Goal: Information Seeking & Learning: Learn about a topic

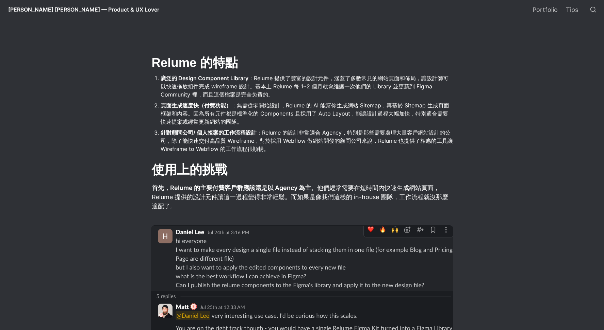
scroll to position [476, 0]
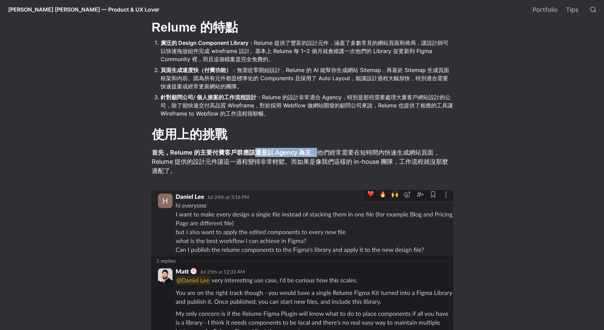
drag, startPoint x: 252, startPoint y: 154, endPoint x: 316, endPoint y: 155, distance: 63.3
click at [316, 155] on p "首先，Relume 的主要付費客戶群應該還是以 Agency 為主 。他們經常需要在短時間內快速生成網站頁面，Relume 提供的設計元件讓這一過程變得非常輕…" at bounding box center [302, 162] width 302 height 30
click at [330, 152] on p "首先，Relume 的主要付費客戶群應該還是以 Agency 為主 。他們經常需要在短時間內快速生成網站頁面，Relume 提供的設計元件讓這一過程變得非常輕…" at bounding box center [302, 162] width 302 height 30
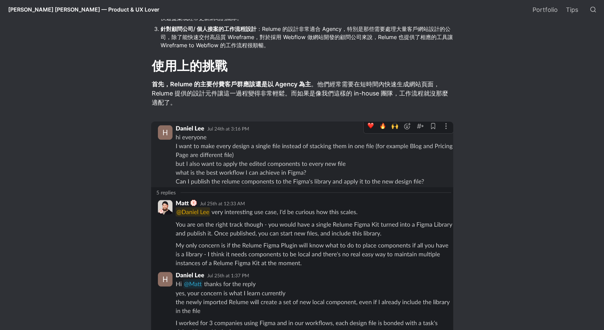
scroll to position [544, 0]
drag, startPoint x: 353, startPoint y: 94, endPoint x: 392, endPoint y: 97, distance: 38.6
click at [398, 94] on p "首先，Relume 的主要付費客戶群應該還是以 Agency 為主 。他們經常需要在短時間內快速生成網站頁面，Relume 提供的設計元件讓這一過程變得非常輕…" at bounding box center [302, 94] width 302 height 30
copy p "in-house 團隊，"
click at [269, 102] on p "首先，Relume 的主要付費客戶群應該還是以 Agency 為主 。他們經常需要在短時間內快速生成網站頁面，Relume 提供的設計元件讓這一過程變得非常輕…" at bounding box center [302, 94] width 302 height 30
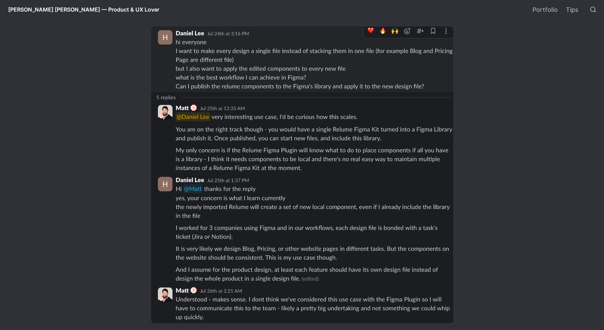
scroll to position [1066, 0]
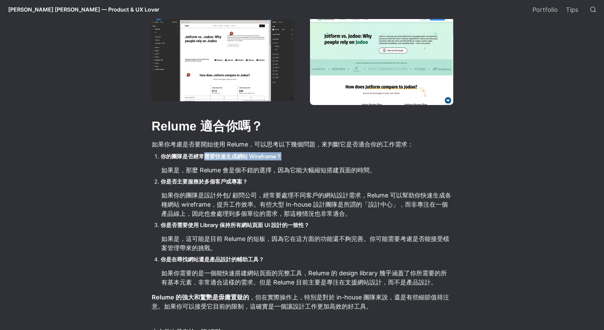
drag, startPoint x: 204, startPoint y: 160, endPoint x: 235, endPoint y: 162, distance: 31.1
click at [235, 162] on li "你的團隊是否經常需要快速生成網站 Wireframe？" at bounding box center [307, 156] width 293 height 10
click at [237, 164] on ol "你的團隊是否經常需要快速生成網站 Wireframe？ 如果是，那麼 Relume 會是個不錯的選擇，因為它能大幅縮短搭建頁面的時間。 你是否主要服務於多個客…" at bounding box center [302, 219] width 302 height 137
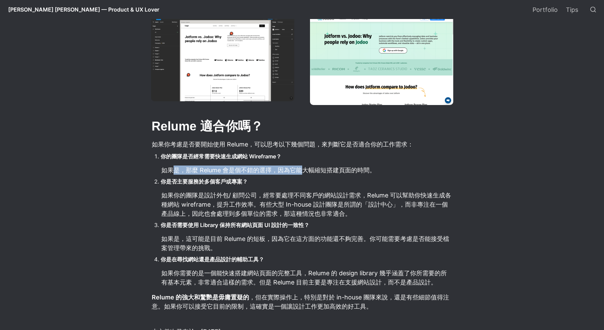
drag, startPoint x: 174, startPoint y: 169, endPoint x: 321, endPoint y: 173, distance: 148.0
click at [300, 172] on p "如果是，那麼 Relume 會是個不錯的選擇，因為它能大幅縮短搭建頁面的時間。" at bounding box center [307, 170] width 293 height 11
click at [321, 173] on p "如果是，那麼 Relume 會是個不錯的選擇，因為它能大幅縮短搭建頁面的時間。" at bounding box center [307, 170] width 293 height 11
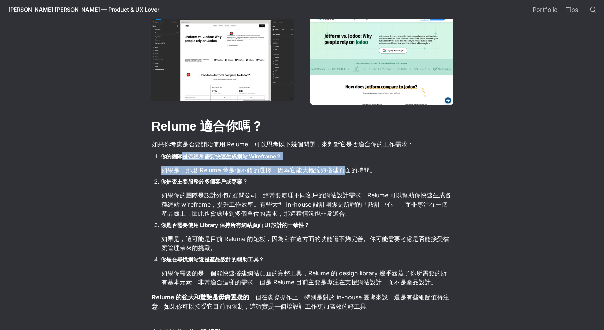
drag, startPoint x: 348, startPoint y: 172, endPoint x: 182, endPoint y: 158, distance: 166.3
click at [182, 158] on ol "你的團隊是否經常需要快速生成網站 Wireframe？ 如果是，那麼 Relume 會是個不錯的選擇，因為它能大幅縮短搭建頁面的時間。 你是否主要服務於多個客…" at bounding box center [302, 219] width 302 height 137
click at [182, 158] on strong "你的團隊是否經常需要快速生成網站 Wireframe？" at bounding box center [221, 156] width 121 height 7
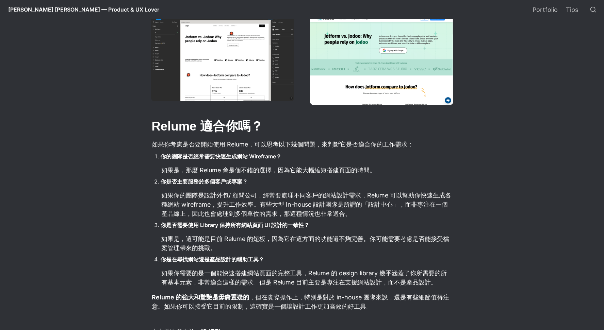
drag, startPoint x: 179, startPoint y: 182, endPoint x: 235, endPoint y: 199, distance: 58.8
click at [235, 199] on ol "你的團隊是否經常需要快速生成網站 Wireframe？ 如果是，那麼 Relume 會是個不錯的選擇，因為它能大幅縮短搭建頁面的時間。 你是否主要服務於多個客…" at bounding box center [302, 219] width 302 height 137
click at [229, 203] on p "如果你的團隊是設計外包/ 顧問公司，經常要處理不同客戶的網站設計需求，Relume 可以幫助你快速生成各種網站 wireframe，提升工作效率。有些大型 I…" at bounding box center [307, 205] width 293 height 30
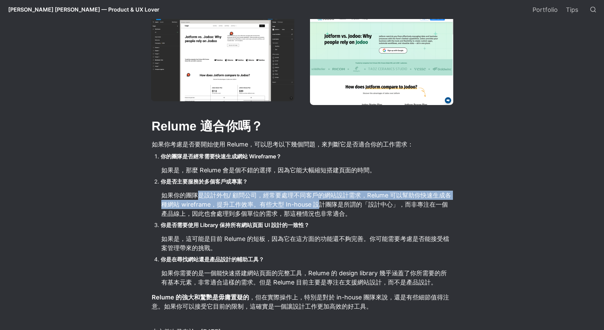
drag, startPoint x: 196, startPoint y: 199, endPoint x: 320, endPoint y: 209, distance: 124.2
click at [320, 209] on p "如果你的團隊是設計外包/ 顧問公司，經常要處理不同客戶的網站設計需求，Relume 可以幫助你快速生成各種網站 wireframe，提升工作效率。有些大型 I…" at bounding box center [307, 205] width 293 height 30
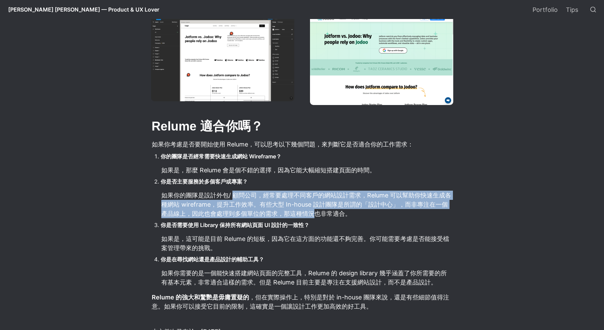
drag, startPoint x: 232, startPoint y: 197, endPoint x: 307, endPoint y: 215, distance: 77.1
click at [307, 215] on p "如果你的團隊是設計外包/ 顧問公司，經常要處理不同客戶的網站設計需求，Relume 可以幫助你快速生成各種網站 wireframe，提升工作效率。有些大型 I…" at bounding box center [307, 205] width 293 height 30
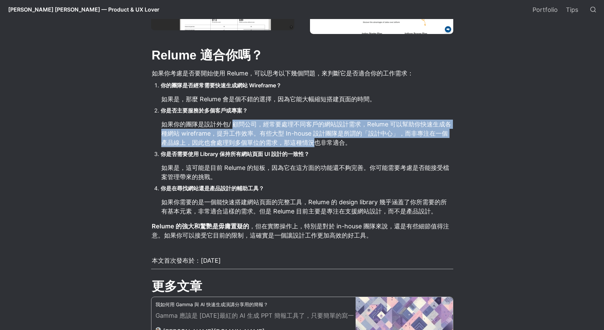
scroll to position [1163, 0]
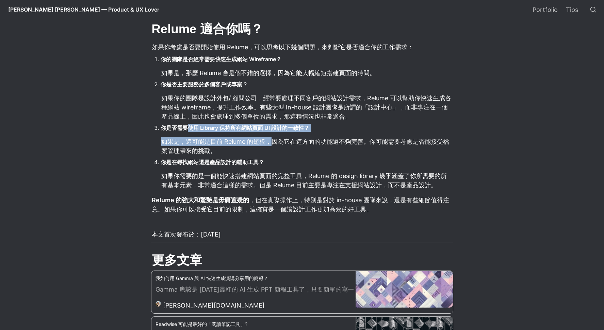
drag, startPoint x: 187, startPoint y: 130, endPoint x: 272, endPoint y: 144, distance: 86.2
click at [272, 144] on ol "你的團隊是否經常需要快速生成網站 Wireframe？ 如果是，那麼 Relume 會是個不錯的選擇，因為它能大幅縮短搭建頁面的時間。 你是否主要服務於多個客…" at bounding box center [302, 121] width 302 height 137
click at [272, 145] on p "如果是，這可能是目前 Relume 的短板，因為它在這方面的功能還不夠完善。你可能需要考慮是否能接受檔案管理帶來的挑戰。" at bounding box center [307, 146] width 293 height 20
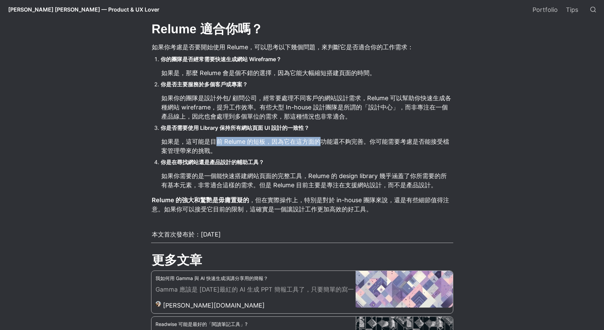
drag, startPoint x: 214, startPoint y: 143, endPoint x: 321, endPoint y: 143, distance: 107.2
click at [321, 143] on p "如果是，這可能是目前 Relume 的短板，因為它在這方面的功能還不夠完善。你可能需要考慮是否能接受檔案管理帶來的挑戰。" at bounding box center [307, 146] width 293 height 20
drag, startPoint x: 197, startPoint y: 142, endPoint x: 318, endPoint y: 142, distance: 121.1
click at [318, 142] on p "如果是，這可能是目前 Relume 的短板，因為它在這方面的功能還不夠完善。你可能需要考慮是否能接受檔案管理帶來的挑戰。" at bounding box center [307, 146] width 293 height 20
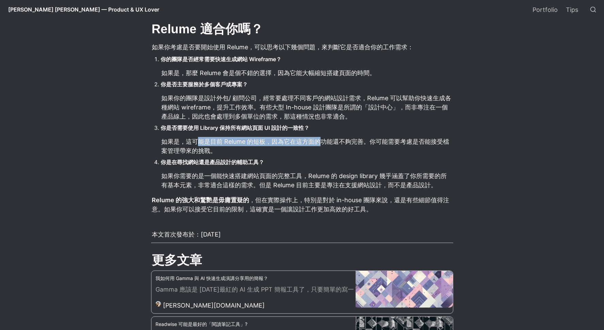
click at [318, 142] on p "如果是，這可能是目前 Relume 的短板，因為它在這方面的功能還不夠完善。你可能需要考慮是否能接受檔案管理帶來的挑戰。" at bounding box center [307, 146] width 293 height 20
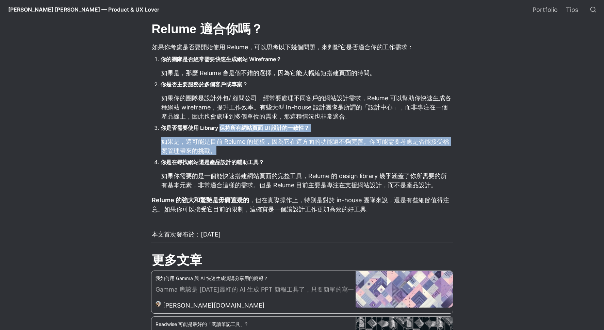
drag, startPoint x: 222, startPoint y: 131, endPoint x: 296, endPoint y: 153, distance: 77.5
click at [296, 153] on ol "你的團隊是否經常需要快速生成網站 Wireframe？ 如果是，那麼 Relume 會是個不錯的選擇，因為它能大幅縮短搭建頁面的時間。 你是否主要服務於多個客…" at bounding box center [302, 121] width 302 height 137
click at [294, 150] on p "如果是，這可能是目前 Relume 的短板，因為它在這方面的功能還不夠完善。你可能需要考慮是否能接受檔案管理帶來的挑戰。" at bounding box center [307, 146] width 293 height 20
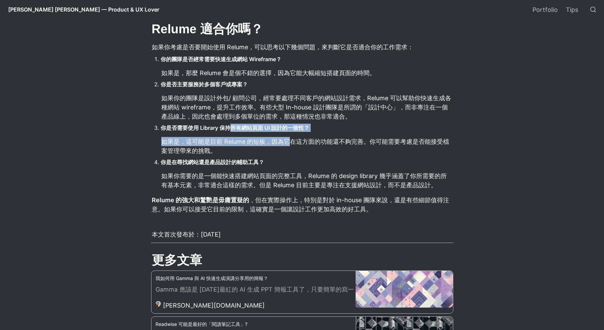
drag, startPoint x: 231, startPoint y: 127, endPoint x: 293, endPoint y: 146, distance: 65.0
click at [293, 146] on ol "你的團隊是否經常需要快速生成網站 Wireframe？ 如果是，那麼 Relume 會是個不錯的選擇，因為它能大幅縮短搭建頁面的時間。 你是否主要服務於多個客…" at bounding box center [302, 121] width 302 height 137
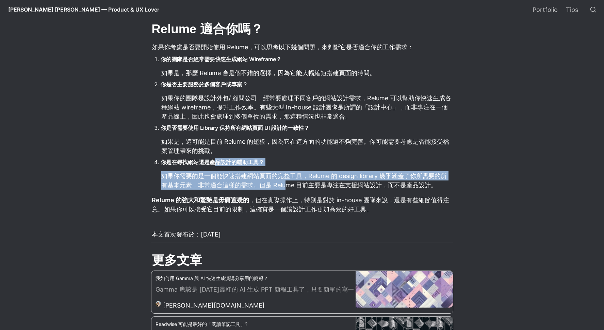
drag, startPoint x: 216, startPoint y: 163, endPoint x: 286, endPoint y: 188, distance: 74.5
click at [286, 188] on ol "你的團隊是否經常需要快速生成網站 Wireframe？ 如果是，那麼 Relume 會是個不錯的選擇，因為它能大幅縮短搭建頁面的時間。 你是否主要服務於多個客…" at bounding box center [302, 121] width 302 height 137
click at [286, 188] on p "如果你需要的是一個能快速搭建網站頁面的完整工具，Relume 的 design library 幾乎涵蓋了你所需要的所有基本元素，非常適合這樣的需求。但是 R…" at bounding box center [307, 180] width 293 height 20
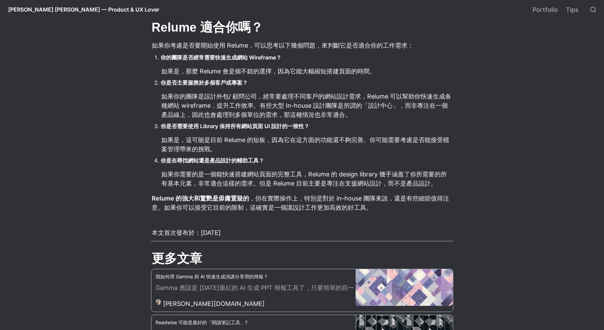
scroll to position [1166, 0]
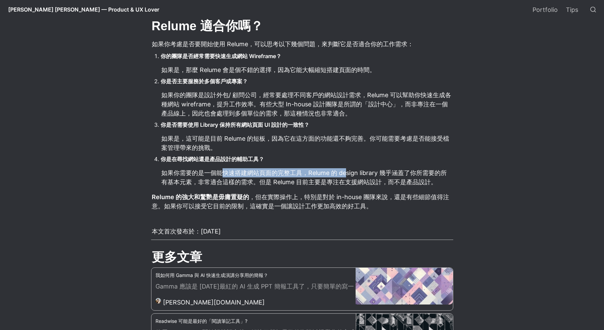
drag, startPoint x: 223, startPoint y: 171, endPoint x: 346, endPoint y: 174, distance: 123.2
click at [346, 174] on p "如果你需要的是一個能快速搭建網站頁面的完整工具，Relume 的 design library 幾乎涵蓋了你所需要的所有基本元素，非常適合這樣的需求。但是 R…" at bounding box center [307, 177] width 293 height 20
click at [330, 175] on p "如果你需要的是一個能快速搭建網站頁面的完整工具，Relume 的 design library 幾乎涵蓋了你所需要的所有基本元素，非常適合這樣的需求。但是 R…" at bounding box center [307, 177] width 293 height 20
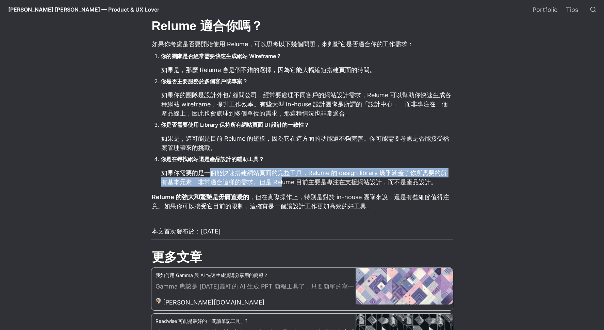
drag, startPoint x: 211, startPoint y: 175, endPoint x: 282, endPoint y: 183, distance: 71.6
click at [282, 183] on p "如果你需要的是一個能快速搭建網站頁面的完整工具，Relume 的 design library 幾乎涵蓋了你所需要的所有基本元素，非常適合這樣的需求。但是 R…" at bounding box center [307, 177] width 293 height 20
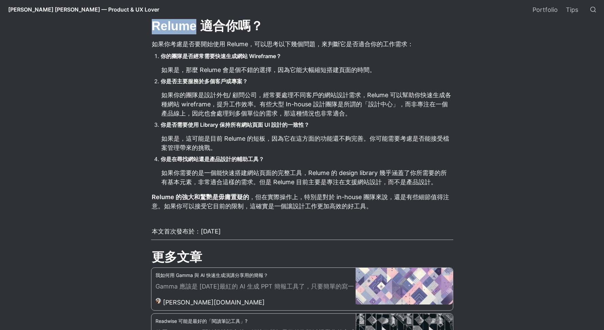
drag, startPoint x: 151, startPoint y: 24, endPoint x: 198, endPoint y: 27, distance: 46.7
click at [197, 28] on h2 "Relume 適合你嗎？" at bounding box center [302, 26] width 302 height 18
copy h2 "Relume"
click at [277, 133] on ol "你的團隊是否經常需要快速生成網站 Wireframe？ 如果是，那麼 Relume 會是個不錯的選擇，因為它能大幅縮短搭建頁面的時間。 你是否主要服務於多個客…" at bounding box center [302, 118] width 302 height 137
click at [280, 115] on p "如果你的團隊是設計外包/ 顧問公司，經常要處理不同客戶的網站設計需求，Relume 可以幫助你快速生成各種網站 wireframe，提升工作效率。有些大型 I…" at bounding box center [307, 104] width 293 height 30
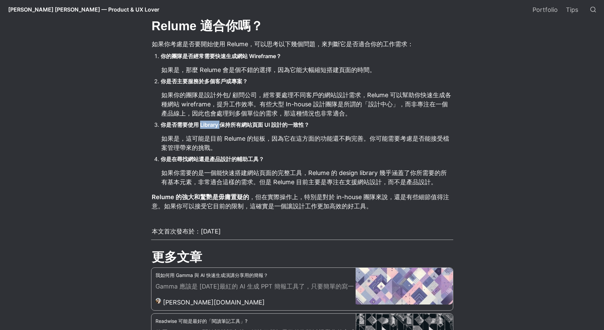
drag, startPoint x: 199, startPoint y: 125, endPoint x: 220, endPoint y: 126, distance: 20.8
click at [220, 126] on strong "你是否需要使用 Library 保持所有網站頁面 UI 設計的一致性？" at bounding box center [235, 124] width 149 height 7
copy strong "Library"
click at [201, 161] on strong "你是在尋找網站還是產品設計的輔助工具？" at bounding box center [212, 159] width 103 height 7
click at [181, 163] on strong "你是在尋找網站還是產品設計的輔助工具？" at bounding box center [212, 159] width 103 height 7
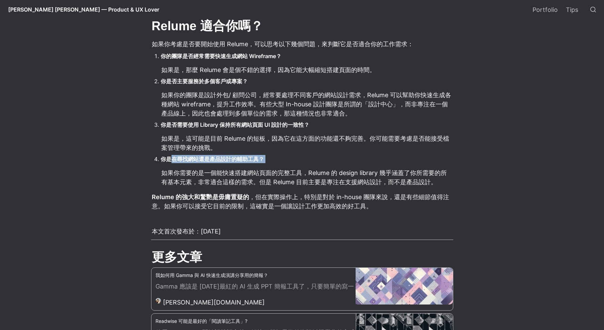
drag, startPoint x: 175, startPoint y: 160, endPoint x: 242, endPoint y: 172, distance: 67.4
click at [248, 169] on ol "你的團隊是否經常需要快速生成網站 Wireframe？ 如果是，那麼 Relume 會是個不錯的選擇，因為它能大幅縮短搭建頁面的時間。 你是否主要服務於多個客…" at bounding box center [302, 118] width 302 height 137
click at [250, 178] on p "如果你需要的是一個能快速搭建網站頁面的完整工具，Relume 的 design library 幾乎涵蓋了你所需要的所有基本元素，非常適合這樣的需求。但是 R…" at bounding box center [307, 177] width 293 height 20
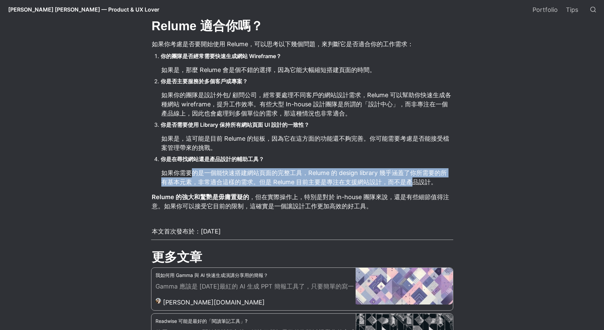
drag, startPoint x: 190, startPoint y: 173, endPoint x: 408, endPoint y: 184, distance: 218.3
click at [408, 184] on p "如果你需要的是一個能快速搭建網站頁面的完整工具，Relume 的 design library 幾乎涵蓋了你所需要的所有基本元素，非常適合這樣的需求。但是 R…" at bounding box center [307, 177] width 293 height 20
click at [338, 179] on p "如果你需要的是一個能快速搭建網站頁面的完整工具，Relume 的 design library 幾乎涵蓋了你所需要的所有基本元素，非常適合這樣的需求。但是 R…" at bounding box center [307, 177] width 293 height 20
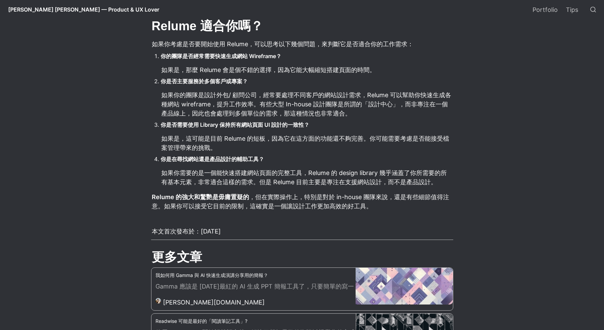
click at [379, 172] on p "如果你需要的是一個能快速搭建網站頁面的完整工具，Relume 的 design library 幾乎涵蓋了你所需要的所有基本元素，非常適合這樣的需求。但是 R…" at bounding box center [307, 177] width 293 height 20
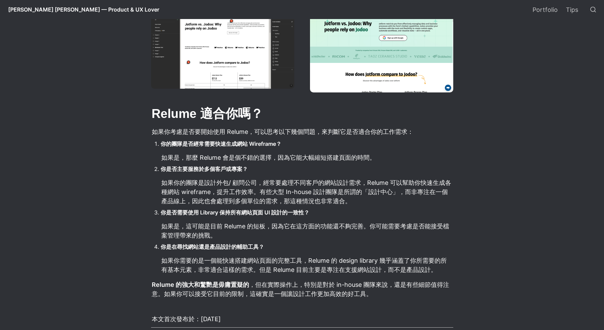
scroll to position [1086, 0]
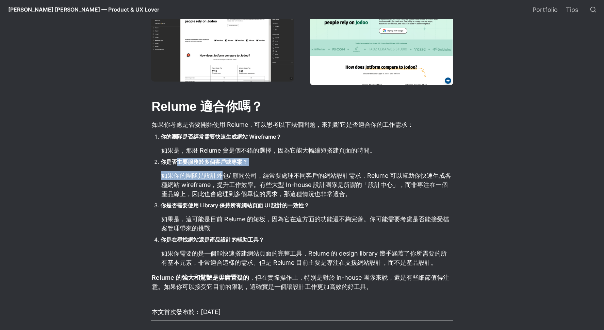
drag, startPoint x: 179, startPoint y: 162, endPoint x: 221, endPoint y: 174, distance: 43.4
click at [222, 174] on ol "你的團隊是否經常需要快速生成網站 Wireframe？ 如果是，那麼 Relume 會是個不錯的選擇，因為它能大幅縮短搭建頁面的時間。 你是否主要服務於多個客…" at bounding box center [302, 199] width 302 height 137
drag, startPoint x: 212, startPoint y: 180, endPoint x: 188, endPoint y: 181, distance: 24.2
click at [212, 180] on p "如果你的團隊是設計外包/ 顧問公司，經常要處理不同客戶的網站設計需求，Relume 可以幫助你快速生成各種網站 wireframe，提升工作效率。有些大型 I…" at bounding box center [307, 185] width 293 height 30
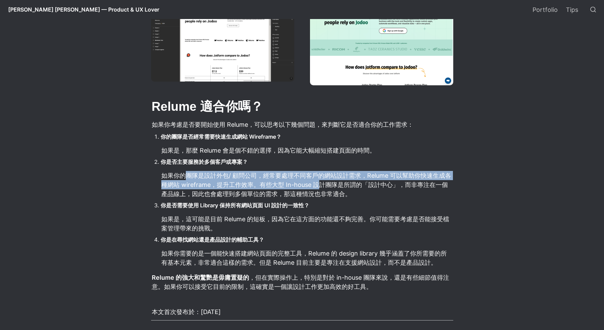
drag, startPoint x: 185, startPoint y: 179, endPoint x: 322, endPoint y: 191, distance: 137.6
click at [319, 185] on p "如果你的團隊是設計外包/ 顧問公司，經常要處理不同客戶的網站設計需求，Relume 可以幫助你快速生成各種網站 wireframe，提升工作效率。有些大型 I…" at bounding box center [307, 185] width 293 height 30
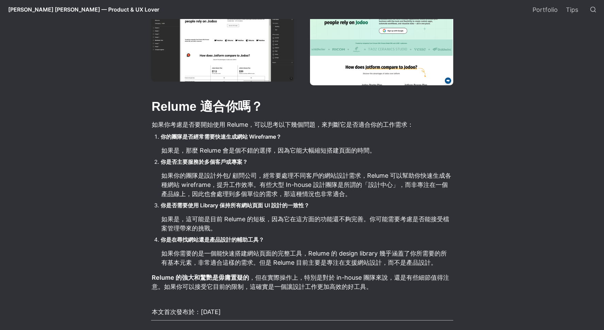
click at [329, 193] on p "如果你的團隊是設計外包/ 顧問公司，經常要處理不同客戶的網站設計需求，Relume 可以幫助你快速生成各種網站 wireframe，提升工作效率。有些大型 I…" at bounding box center [307, 185] width 293 height 30
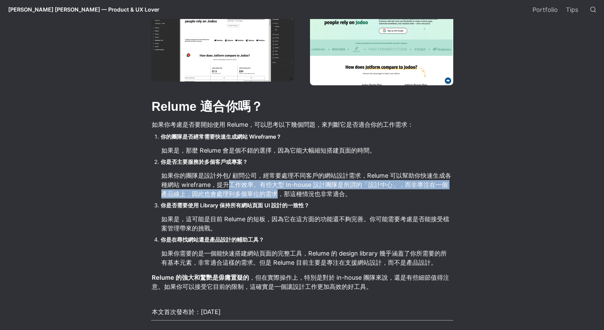
drag, startPoint x: 274, startPoint y: 193, endPoint x: 224, endPoint y: 181, distance: 51.1
click at [228, 182] on p "如果你的團隊是設計外包/ 顧問公司，經常要處理不同客戶的網站設計需求，Relume 可以幫助你快速生成各種網站 wireframe，提升工作效率。有些大型 I…" at bounding box center [307, 185] width 293 height 30
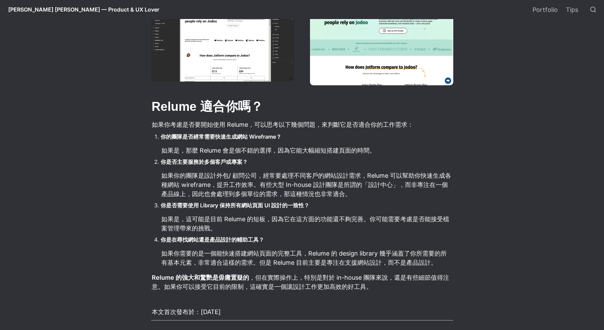
click at [222, 181] on p "如果你的團隊是設計外包/ 顧問公司，經常要處理不同客戶的網站設計需求，Relume 可以幫助你快速生成各種網站 wireframe，提升工作效率。有些大型 I…" at bounding box center [307, 185] width 293 height 30
drag, startPoint x: 171, startPoint y: 204, endPoint x: 245, endPoint y: 211, distance: 74.1
click at [247, 211] on li "你是否需要使用 Library 保持所有網站頁面 UI 設計的一致性？" at bounding box center [307, 205] width 293 height 10
click at [246, 221] on p "如果是，這可能是目前 Relume 的短板，因為它在這方面的功能還不夠完善。你可能需要考慮是否能接受檔案管理帶來的挑戰。" at bounding box center [307, 224] width 293 height 20
drag, startPoint x: 184, startPoint y: 218, endPoint x: 183, endPoint y: 215, distance: 3.6
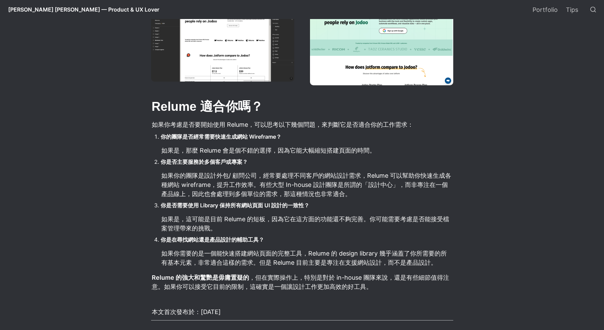
click at [184, 218] on p "如果是，這可能是目前 Relume 的短板，因為它在這方面的功能還不夠完善。你可能需要考慮是否能接受檔案管理帶來的挑戰。" at bounding box center [307, 224] width 293 height 20
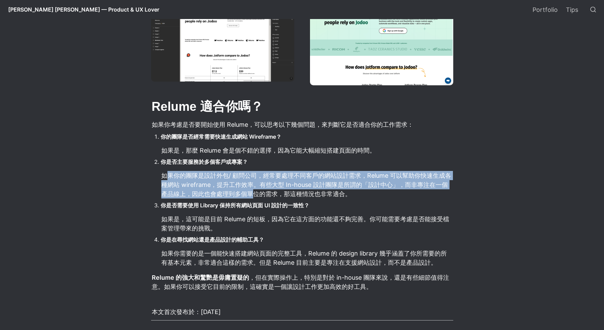
drag, startPoint x: 168, startPoint y: 180, endPoint x: 250, endPoint y: 194, distance: 82.4
click at [249, 194] on p "如果你的團隊是設計外包/ 顧問公司，經常要處理不同客戶的網站設計需求，Relume 可以幫助你快速生成各種網站 wireframe，提升工作效率。有些大型 I…" at bounding box center [307, 185] width 293 height 30
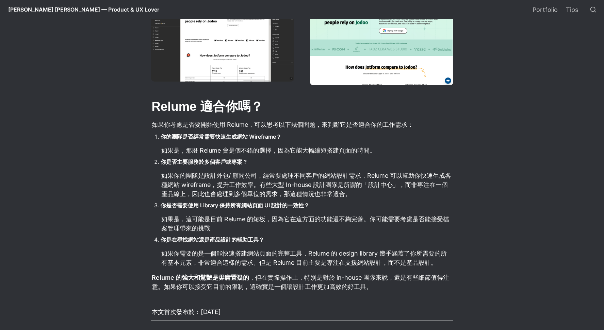
click at [290, 194] on p "如果你的團隊是設計外包/ 顧問公司，經常要處理不同客戶的網站設計需求，Relume 可以幫助你快速生成各種網站 wireframe，提升工作效率。有些大型 I…" at bounding box center [307, 185] width 293 height 30
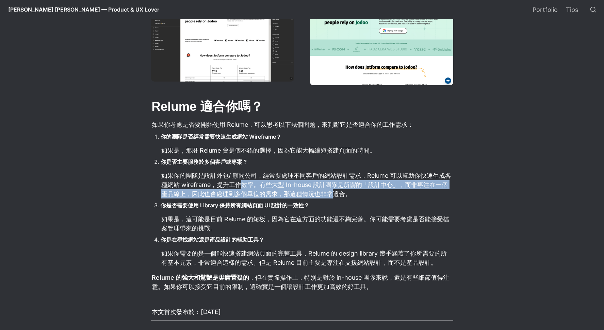
drag, startPoint x: 241, startPoint y: 184, endPoint x: 321, endPoint y: 199, distance: 82.5
click at [324, 200] on p "如果你的團隊是設計外包/ 顧問公司，經常要處理不同客戶的網站設計需求，Relume 可以幫助你快速生成各種網站 wireframe，提升工作效率。有些大型 I…" at bounding box center [307, 185] width 293 height 30
click at [320, 201] on li "你是否需要使用 Library 保持所有網站頁面 UI 設計的一致性？" at bounding box center [307, 205] width 293 height 10
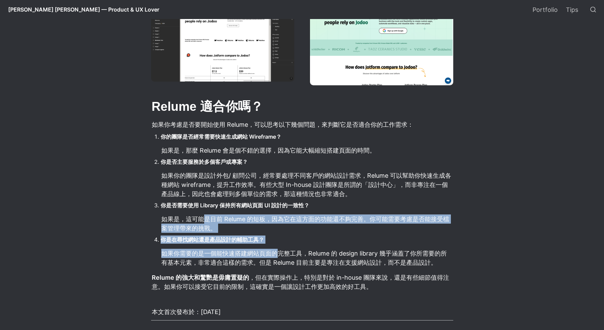
drag, startPoint x: 229, startPoint y: 220, endPoint x: 274, endPoint y: 251, distance: 54.4
click at [276, 251] on ol "你的團隊是否經常需要快速生成網站 Wireframe？ 如果是，那麼 Relume 會是個不錯的選擇，因為它能大幅縮短搭建頁面的時間。 你是否主要服務於多個客…" at bounding box center [302, 199] width 302 height 137
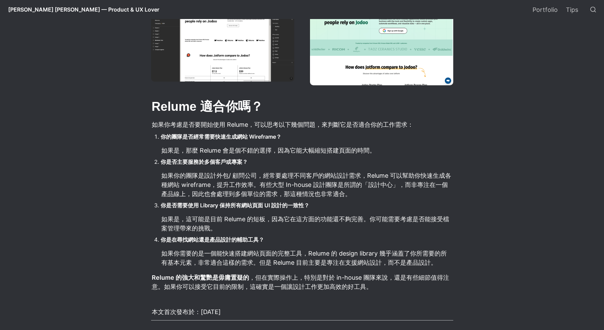
drag, startPoint x: 236, startPoint y: 259, endPoint x: 216, endPoint y: 258, distance: 19.7
click at [236, 258] on p "如果你需要的是一個能快速搭建網站頁面的完整工具，Relume 的 design library 幾乎涵蓋了你所需要的所有基本元素，非常適合這樣的需求。但是 R…" at bounding box center [307, 258] width 293 height 20
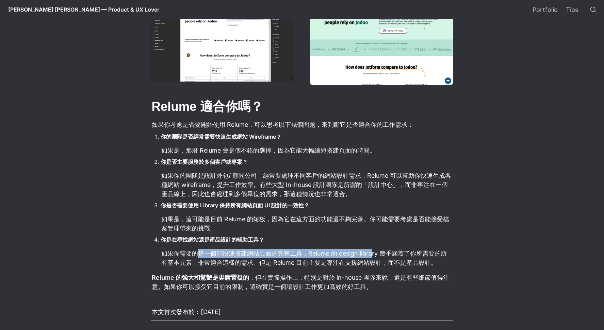
drag, startPoint x: 196, startPoint y: 252, endPoint x: 359, endPoint y: 255, distance: 162.6
click at [372, 255] on p "如果你需要的是一個能快速搭建網站頁面的完整工具，Relume 的 design library 幾乎涵蓋了你所需要的所有基本元素，非常適合這樣的需求。但是 R…" at bounding box center [307, 258] width 293 height 20
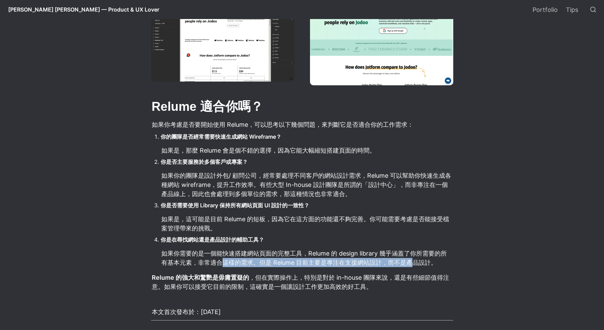
drag, startPoint x: 220, startPoint y: 263, endPoint x: 407, endPoint y: 265, distance: 186.1
click at [412, 265] on p "如果你需要的是一個能快速搭建網站頁面的完整工具，Relume 的 design library 幾乎涵蓋了你所需要的所有基本元素，非常適合這樣的需求。但是 R…" at bounding box center [307, 258] width 293 height 20
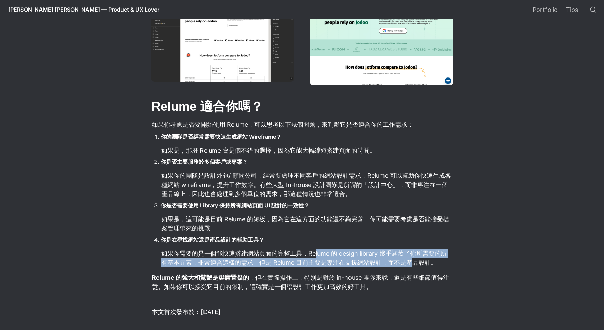
drag, startPoint x: 415, startPoint y: 265, endPoint x: 314, endPoint y: 258, distance: 101.3
click at [315, 258] on p "如果你需要的是一個能快速搭建網站頁面的完整工具，Relume 的 design library 幾乎涵蓋了你所需要的所有基本元素，非常適合這樣的需求。但是 R…" at bounding box center [307, 258] width 293 height 20
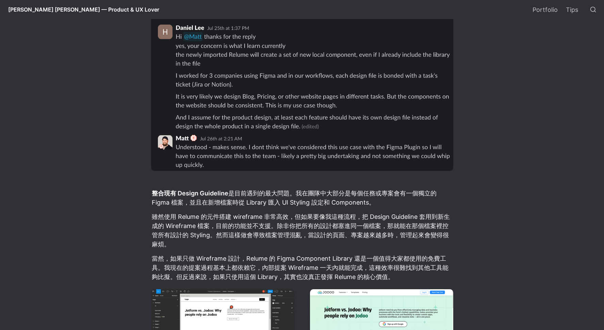
scroll to position [790, 0]
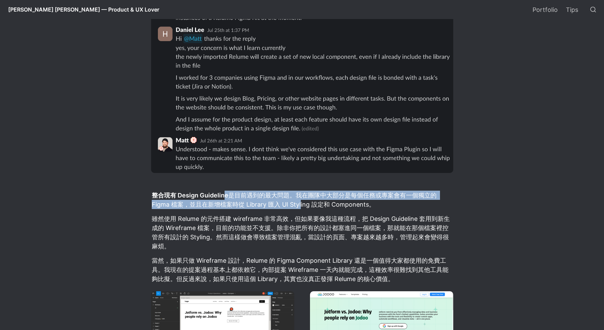
drag, startPoint x: 224, startPoint y: 199, endPoint x: 302, endPoint y: 211, distance: 78.8
click at [301, 209] on p "整合現有 Design Guideline 是目前遇到的最大問題。我在團隊中大部分是每個任務或專案會有一個獨立的 Figma 檔案，並且在新增檔案時從 Lib…" at bounding box center [302, 200] width 302 height 20
click at [325, 220] on p "雖然使用 Relume 的元件搭建 wireframe 非常高效，但如果要像我這種流程，把 Design Guideline 套用到新生成的 Wirefram…" at bounding box center [302, 232] width 302 height 39
drag, startPoint x: 193, startPoint y: 196, endPoint x: 359, endPoint y: 210, distance: 167.3
click at [359, 210] on p "整合現有 Design Guideline 是目前遇到的最大問題。我在團隊中大部分是每個任務或專案會有一個獨立的 Figma 檔案，並且在新增檔案時從 Lib…" at bounding box center [302, 200] width 302 height 20
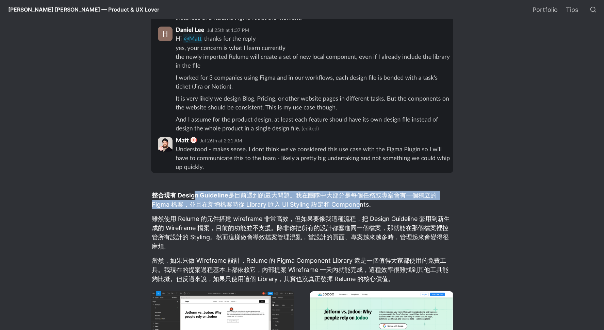
click at [365, 220] on p "雖然使用 Relume 的元件搭建 wireframe 非常高效，但如果要像我這種流程，把 Design Guideline 套用到新生成的 Wirefram…" at bounding box center [302, 232] width 302 height 39
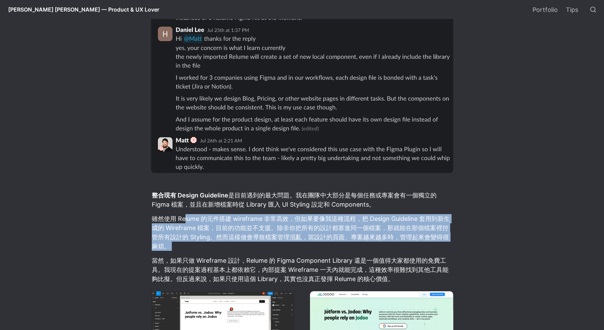
drag, startPoint x: 200, startPoint y: 219, endPoint x: 323, endPoint y: 253, distance: 127.6
click at [322, 254] on article "最近看到很多人推薦 Relume ，說它超方便，我也抱著期待去用了，還跟他們團隊的人聊了一下。確實，這個工具讓我眼前一亮，特別是第一次看到頁面生成那瞬間，我真…" at bounding box center [301, 79] width 367 height 1344
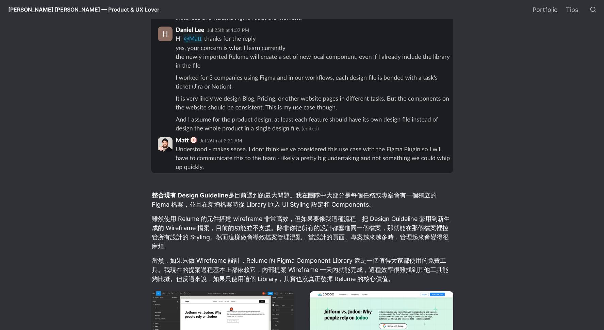
click at [346, 238] on p "雖然使用 Relume 的元件搭建 wireframe 非常高效，但如果要像我這種流程，把 Design Guideline 套用到新生成的 Wirefram…" at bounding box center [302, 232] width 302 height 39
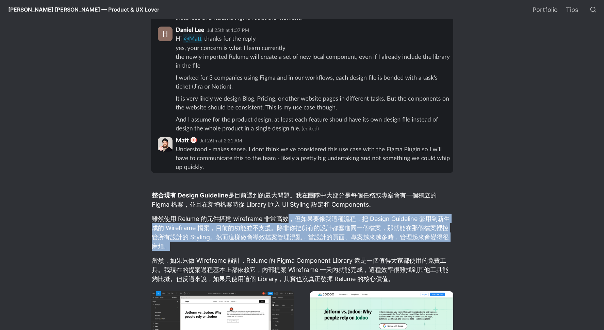
drag, startPoint x: 290, startPoint y: 221, endPoint x: 303, endPoint y: 237, distance: 20.8
click at [309, 245] on p "雖然使用 Relume 的元件搭建 wireframe 非常高效，但如果要像我這種流程，把 Design Guideline 套用到新生成的 Wirefram…" at bounding box center [302, 232] width 302 height 39
drag, startPoint x: 312, startPoint y: 233, endPoint x: 274, endPoint y: 229, distance: 38.3
click at [312, 233] on p "雖然使用 Relume 的元件搭建 wireframe 非常高效，但如果要像我這種流程，把 Design Guideline 套用到新生成的 Wirefram…" at bounding box center [302, 232] width 302 height 39
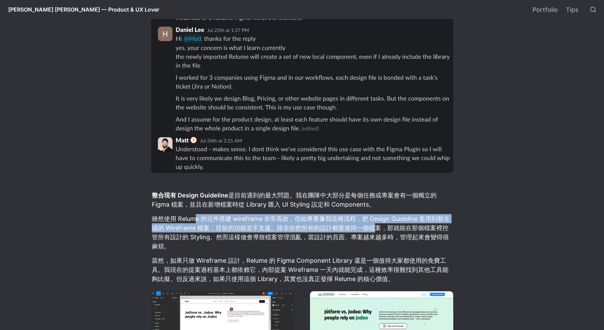
drag, startPoint x: 195, startPoint y: 219, endPoint x: 376, endPoint y: 232, distance: 181.4
click at [376, 232] on p "雖然使用 Relume 的元件搭建 wireframe 非常高效，但如果要像我這種流程，把 Design Guideline 套用到新生成的 Wirefram…" at bounding box center [302, 232] width 302 height 39
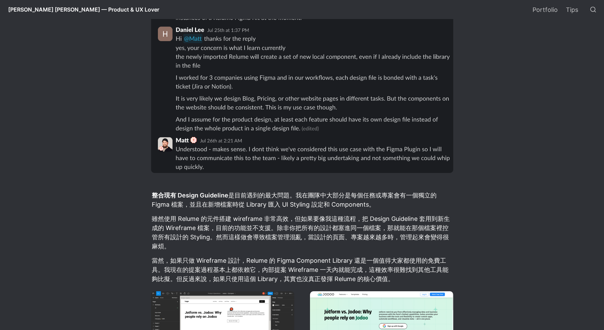
drag, startPoint x: 410, startPoint y: 233, endPoint x: 404, endPoint y: 234, distance: 5.1
click at [411, 233] on p "雖然使用 Relume 的元件搭建 wireframe 非常高效，但如果要像我這種流程，把 Design Guideline 套用到新生成的 Wirefram…" at bounding box center [302, 232] width 302 height 39
drag, startPoint x: 327, startPoint y: 229, endPoint x: 337, endPoint y: 226, distance: 11.3
click at [328, 228] on p "雖然使用 Relume 的元件搭建 wireframe 非常高效，但如果要像我這種流程，把 Design Guideline 套用到新生成的 Wirefram…" at bounding box center [302, 232] width 302 height 39
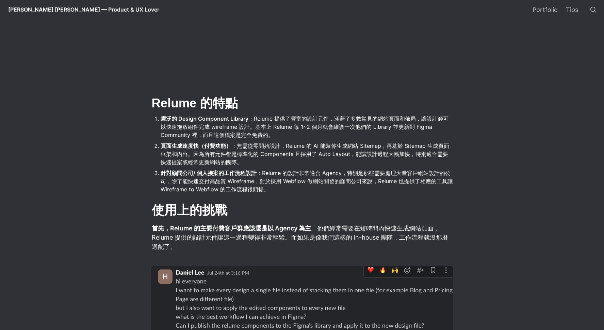
scroll to position [395, 0]
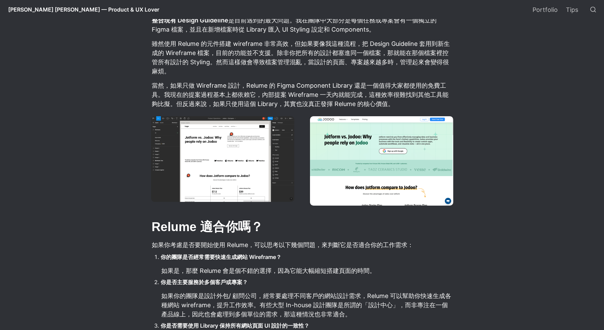
scroll to position [986, 0]
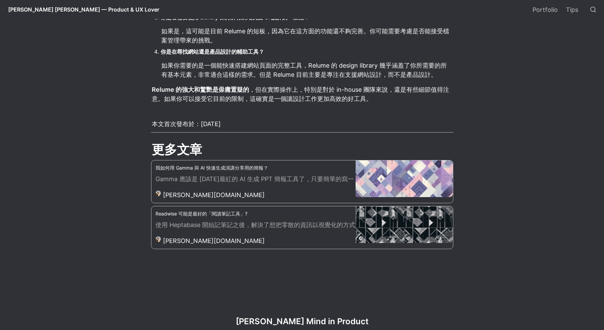
scroll to position [1282, 0]
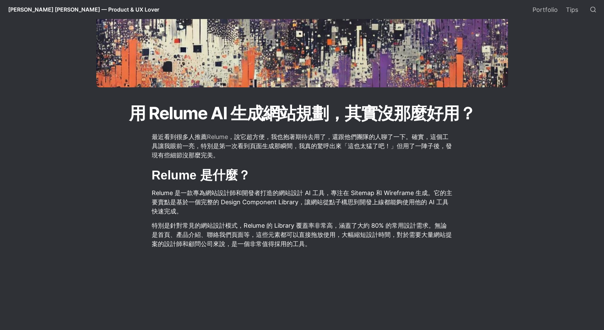
scroll to position [0, 0]
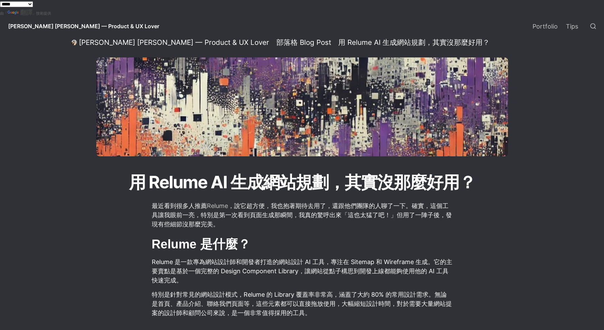
click at [48, 28] on span "[PERSON_NAME] [PERSON_NAME] — Product & UX Lover" at bounding box center [83, 26] width 151 height 7
click at [58, 26] on span "[PERSON_NAME] [PERSON_NAME] — Product & UX Lover" at bounding box center [83, 26] width 151 height 7
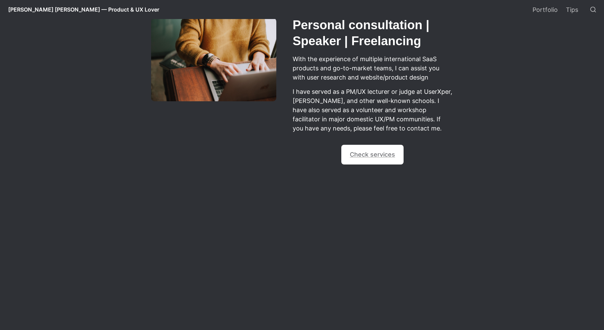
scroll to position [338, 0]
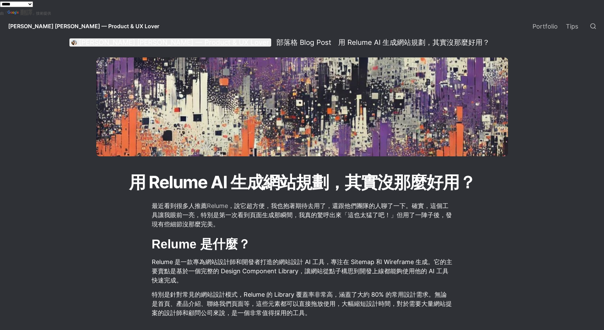
click at [95, 41] on div "[PERSON_NAME] [PERSON_NAME] — Product & UX Lover" at bounding box center [174, 42] width 190 height 9
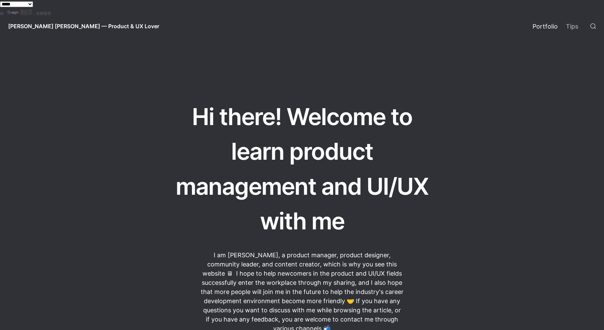
click at [545, 28] on link "Portfolio" at bounding box center [544, 26] width 33 height 19
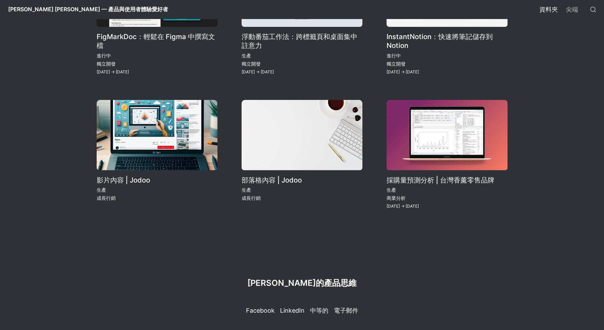
scroll to position [757, 0]
